Goal: Task Accomplishment & Management: Manage account settings

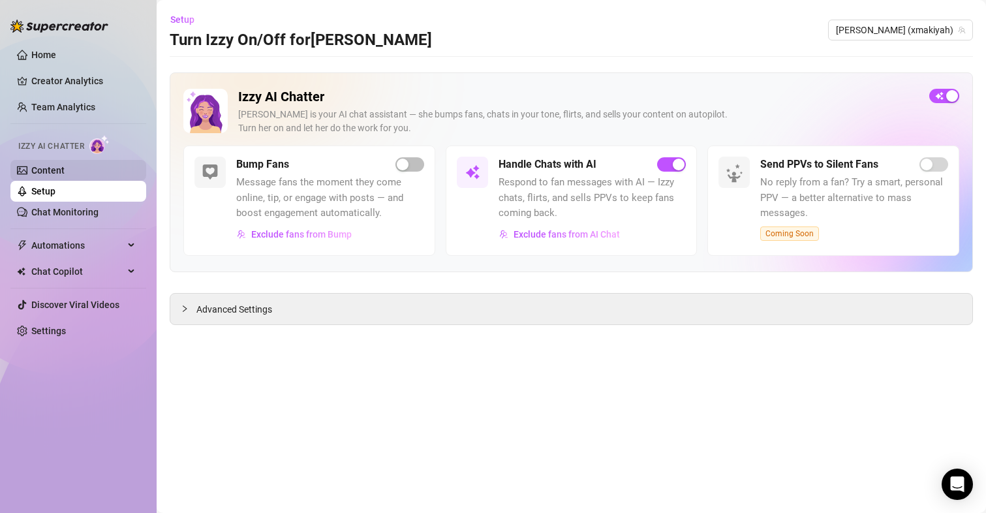
click at [59, 170] on link "Content" at bounding box center [47, 170] width 33 height 10
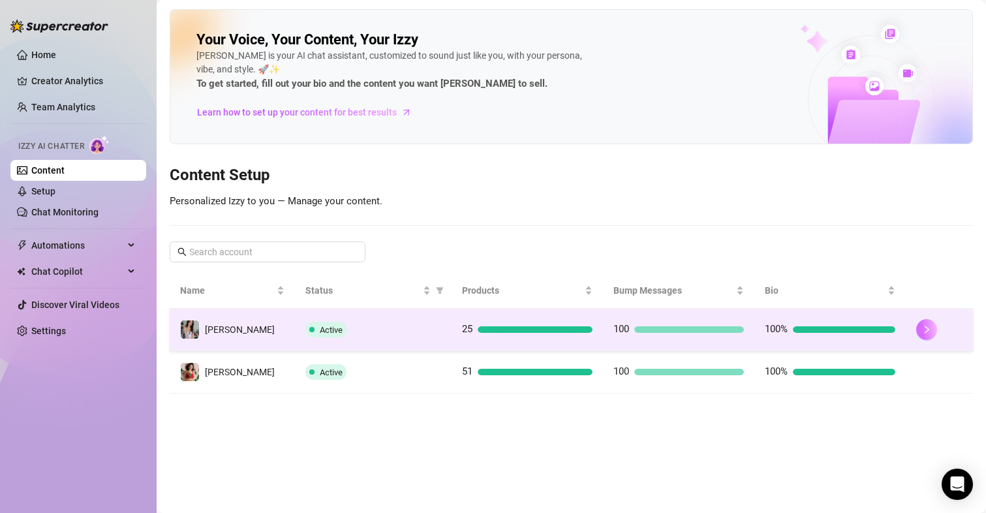
click at [922, 320] on button "button" at bounding box center [926, 329] width 21 height 21
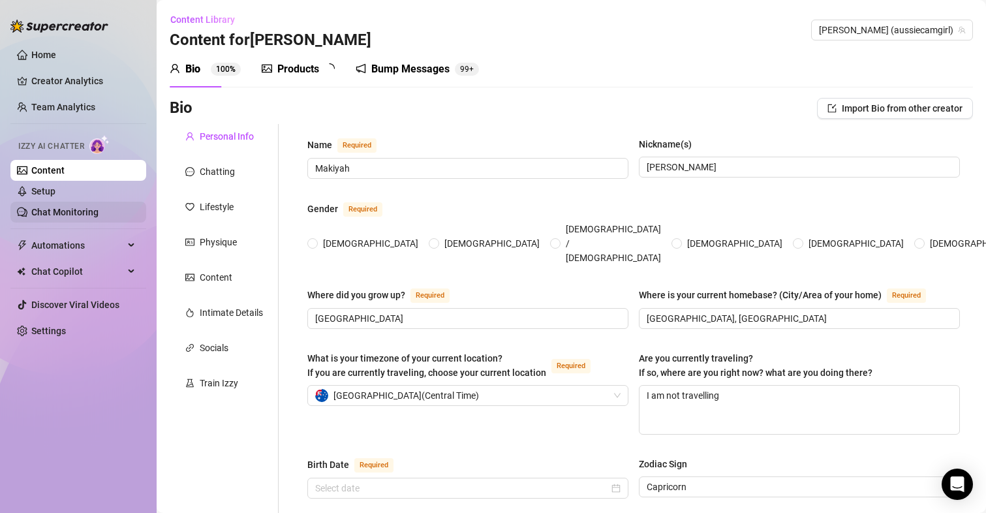
radio input "true"
type input "[DATE]"
click at [55, 188] on link "Setup" at bounding box center [43, 191] width 24 height 10
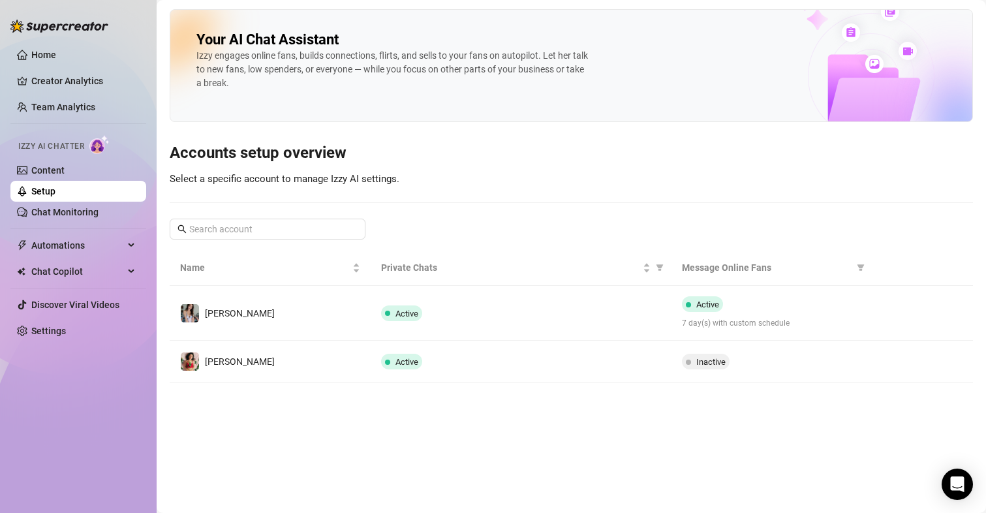
click at [885, 361] on button "button" at bounding box center [893, 361] width 21 height 21
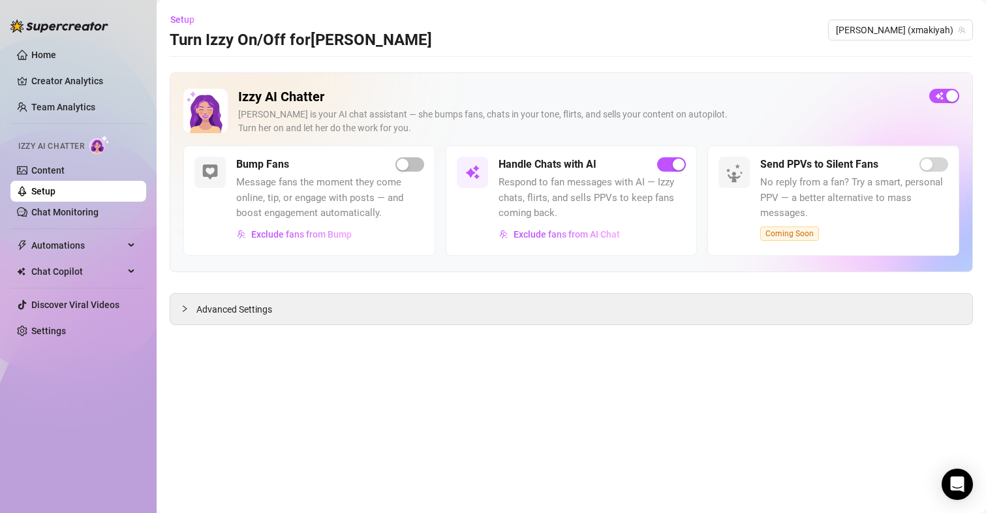
click at [233, 316] on span "Advanced Settings" at bounding box center [234, 309] width 76 height 14
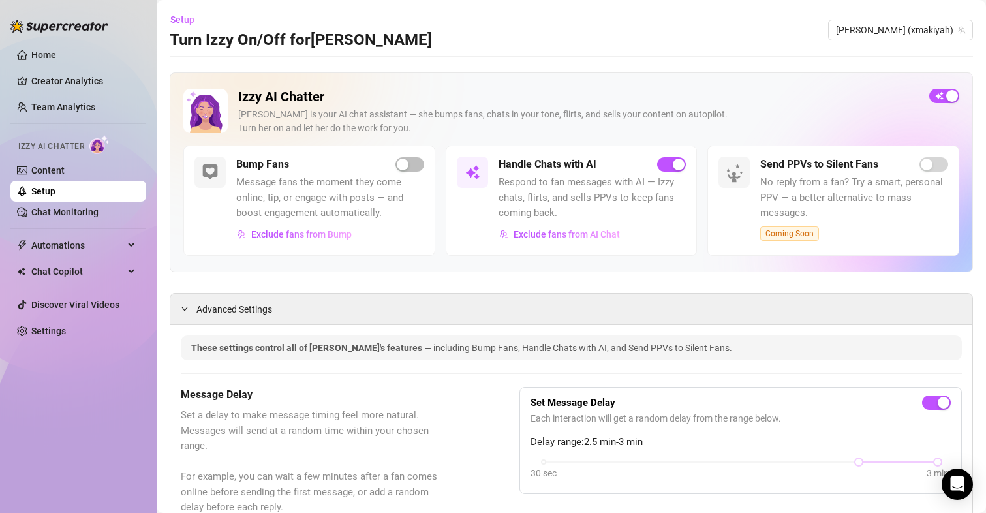
drag, startPoint x: 363, startPoint y: 374, endPoint x: 363, endPoint y: 125, distance: 249.2
click at [894, 39] on span "[PERSON_NAME] (xmakiyah)" at bounding box center [900, 30] width 129 height 20
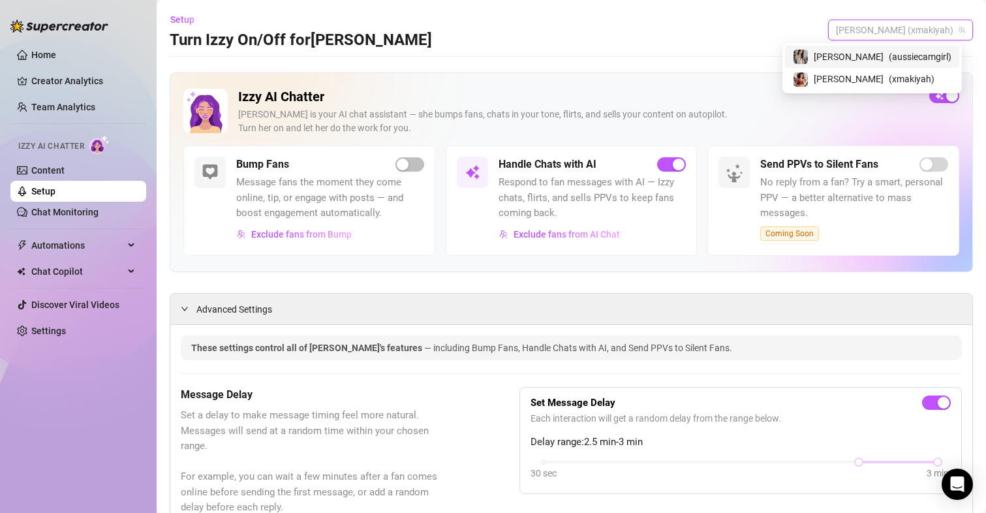
click at [888, 59] on span "( aussiecamgirl )" at bounding box center [919, 57] width 63 height 14
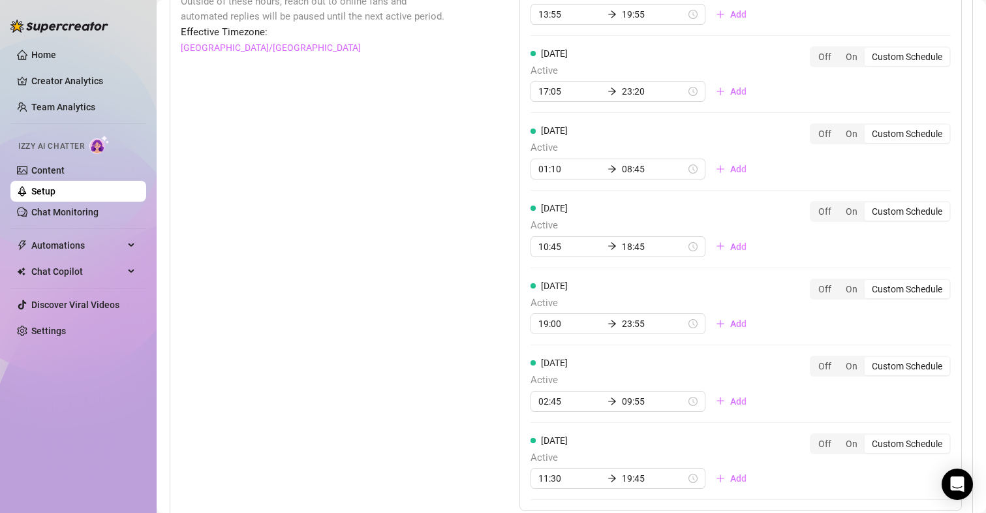
scroll to position [1239, 0]
